Goal: Obtain resource: Download file/media

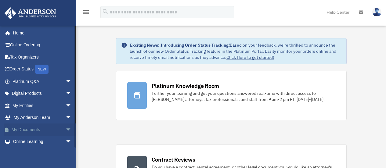
click at [31, 128] on link "My Documents arrow_drop_down" at bounding box center [42, 130] width 77 height 12
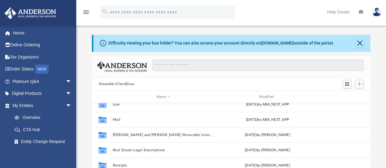
scroll to position [70, 0]
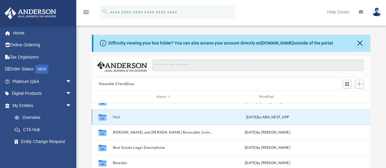
click at [117, 118] on button "Mail" at bounding box center [163, 117] width 101 height 4
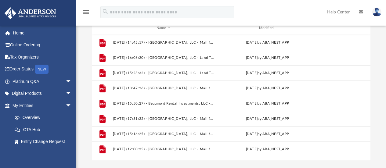
scroll to position [319, 0]
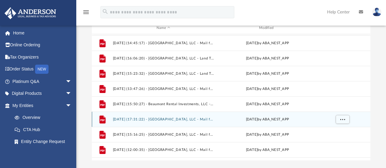
click at [176, 122] on div "File 2025.05.19 (17:31:22) - Aplington Acres, LLC - Mail from Lincoln Savings B…" at bounding box center [231, 119] width 279 height 15
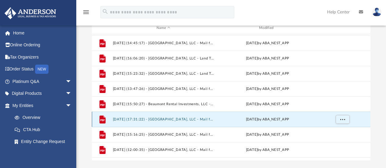
click at [148, 120] on button "2025.05.19 (17:31:22) - Aplington Acres, LLC - Mail from Lincoln Savings Bank.p…" at bounding box center [163, 120] width 101 height 4
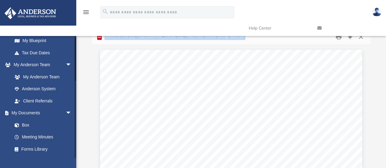
scroll to position [0, 0]
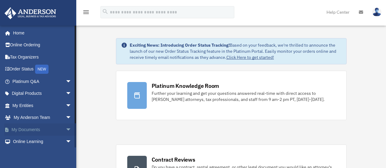
click at [27, 127] on link "My Documents arrow_drop_down" at bounding box center [42, 130] width 77 height 12
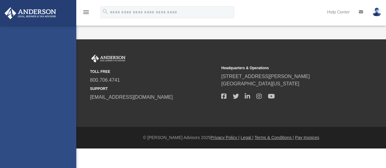
click at [61, 129] on div "[EMAIL_ADDRESS][DOMAIN_NAME] Sign Out [EMAIL_ADDRESS][DOMAIN_NAME] Home Online …" at bounding box center [38, 110] width 76 height 168
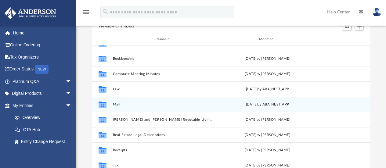
scroll to position [25, 0]
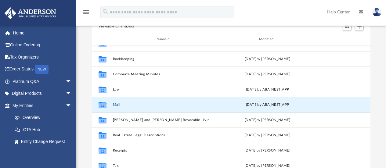
click at [118, 105] on button "Mail" at bounding box center [163, 105] width 101 height 4
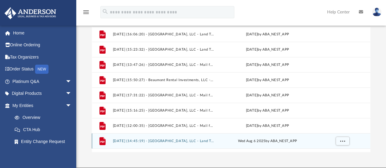
scroll to position [335, 0]
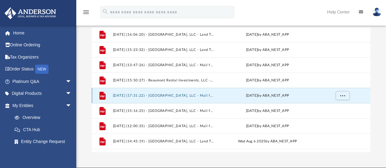
click at [128, 96] on button "2025.05.19 (17:31:22) - Aplington Acres, LLC - Mail from Lincoln Savings Bank.p…" at bounding box center [163, 96] width 101 height 4
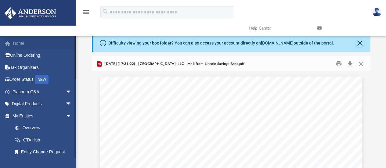
click at [19, 43] on link "Home" at bounding box center [42, 43] width 77 height 12
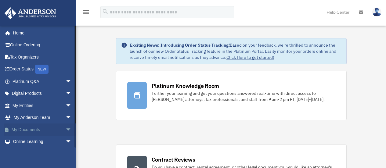
click at [24, 127] on link "My Documents arrow_drop_down" at bounding box center [42, 130] width 77 height 12
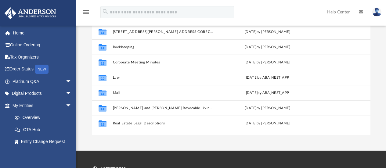
scroll to position [95, 0]
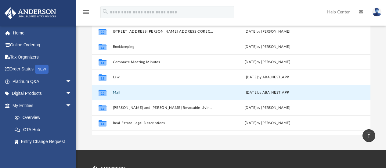
click at [116, 93] on button "Mail" at bounding box center [163, 93] width 101 height 4
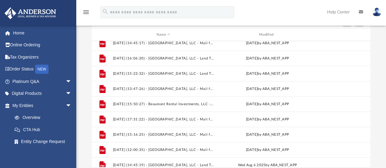
scroll to position [362, 0]
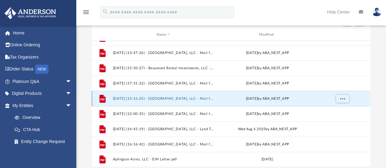
click at [131, 100] on button "2025.06.16 (15:16:25) - Aplington Acres, LLC - Mail from Lincoln Savings Bank.p…" at bounding box center [163, 99] width 101 height 4
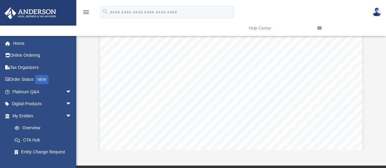
scroll to position [0, 0]
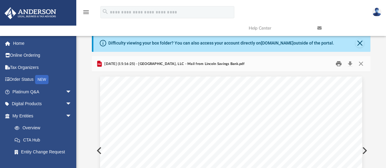
click at [339, 65] on button "Print" at bounding box center [339, 63] width 12 height 9
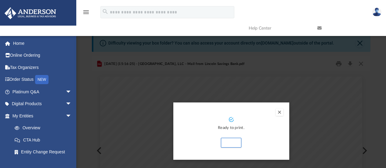
click at [279, 112] on button "Preview" at bounding box center [279, 112] width 7 height 7
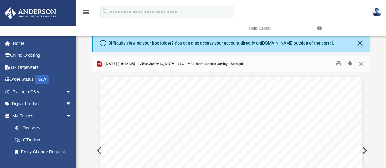
click at [352, 66] on button "Download" at bounding box center [350, 63] width 11 height 9
click at [20, 44] on link "Home" at bounding box center [42, 43] width 77 height 12
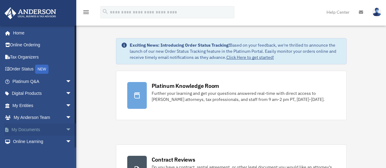
click at [30, 127] on link "My Documents arrow_drop_down" at bounding box center [42, 130] width 77 height 12
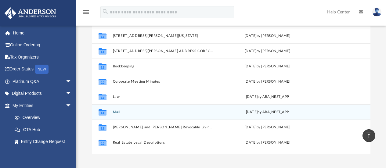
scroll to position [74, 0]
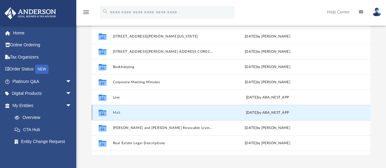
click at [118, 113] on button "Mail" at bounding box center [163, 113] width 101 height 4
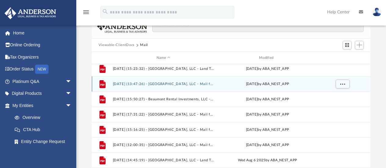
scroll to position [362, 0]
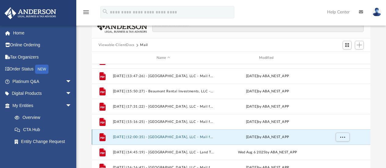
click at [135, 138] on button "2025.07.11 (12:00:35) - Aplington Acres, LLC - Mail from Lincoln Savings Bank.p…" at bounding box center [163, 137] width 101 height 4
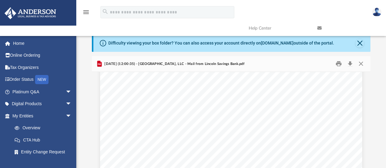
scroll to position [0, 0]
click at [351, 65] on button "Download" at bounding box center [350, 63] width 11 height 9
click at [20, 44] on link "Home" at bounding box center [42, 43] width 77 height 12
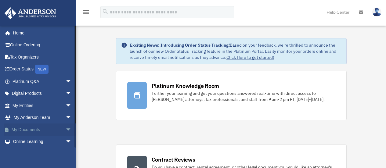
click at [33, 129] on link "My Documents arrow_drop_down" at bounding box center [42, 130] width 77 height 12
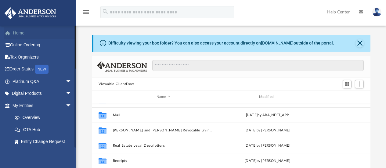
click at [20, 34] on link "Home" at bounding box center [42, 33] width 77 height 12
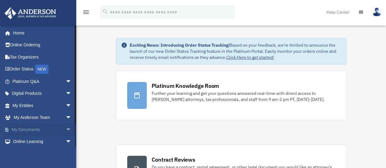
click at [18, 128] on link "My Documents arrow_drop_down" at bounding box center [42, 130] width 77 height 12
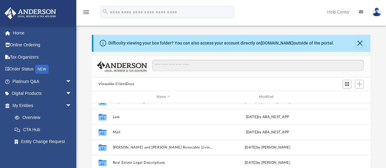
scroll to position [56, 0]
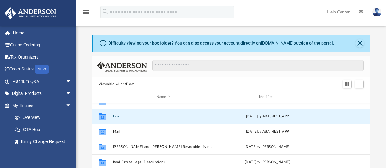
click at [117, 116] on button "Law" at bounding box center [163, 116] width 101 height 4
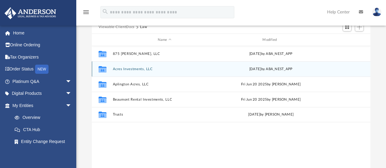
scroll to position [57, 0]
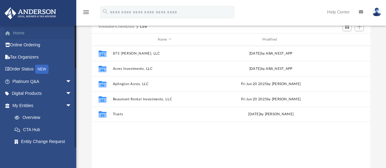
click at [22, 34] on link "Home" at bounding box center [42, 33] width 77 height 12
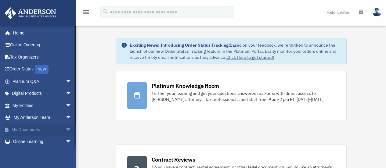
click at [20, 129] on link "My Documents arrow_drop_down" at bounding box center [42, 130] width 77 height 12
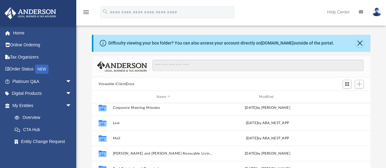
scroll to position [67, 0]
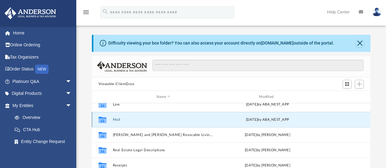
click at [115, 120] on button "Mail" at bounding box center [163, 120] width 101 height 4
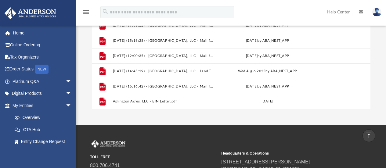
scroll to position [121, 0]
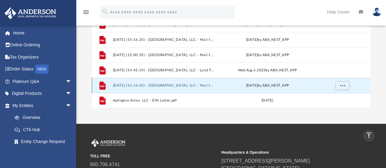
click at [154, 86] on button "[DATE] (16:16:42) - [GEOGRAPHIC_DATA], LLC - Mail from Lincoln Savings Bank.pdf" at bounding box center [163, 86] width 101 height 4
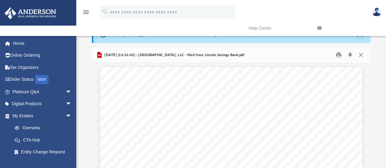
scroll to position [0, 0]
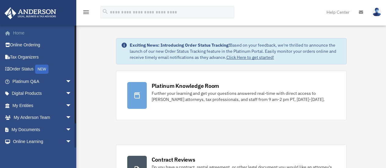
click at [28, 33] on link "Home" at bounding box center [42, 33] width 77 height 12
